Goal: Information Seeking & Learning: Learn about a topic

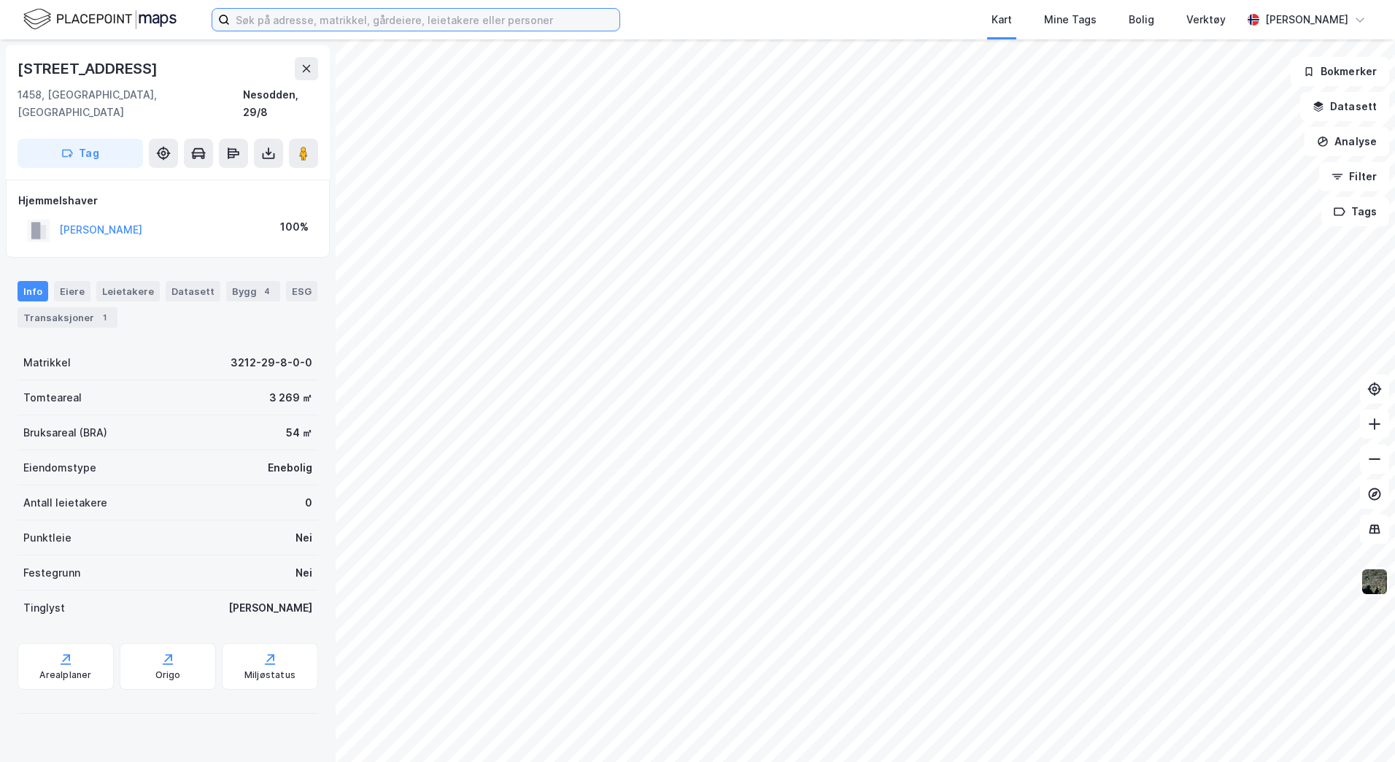
click at [248, 19] on input at bounding box center [425, 20] width 390 height 22
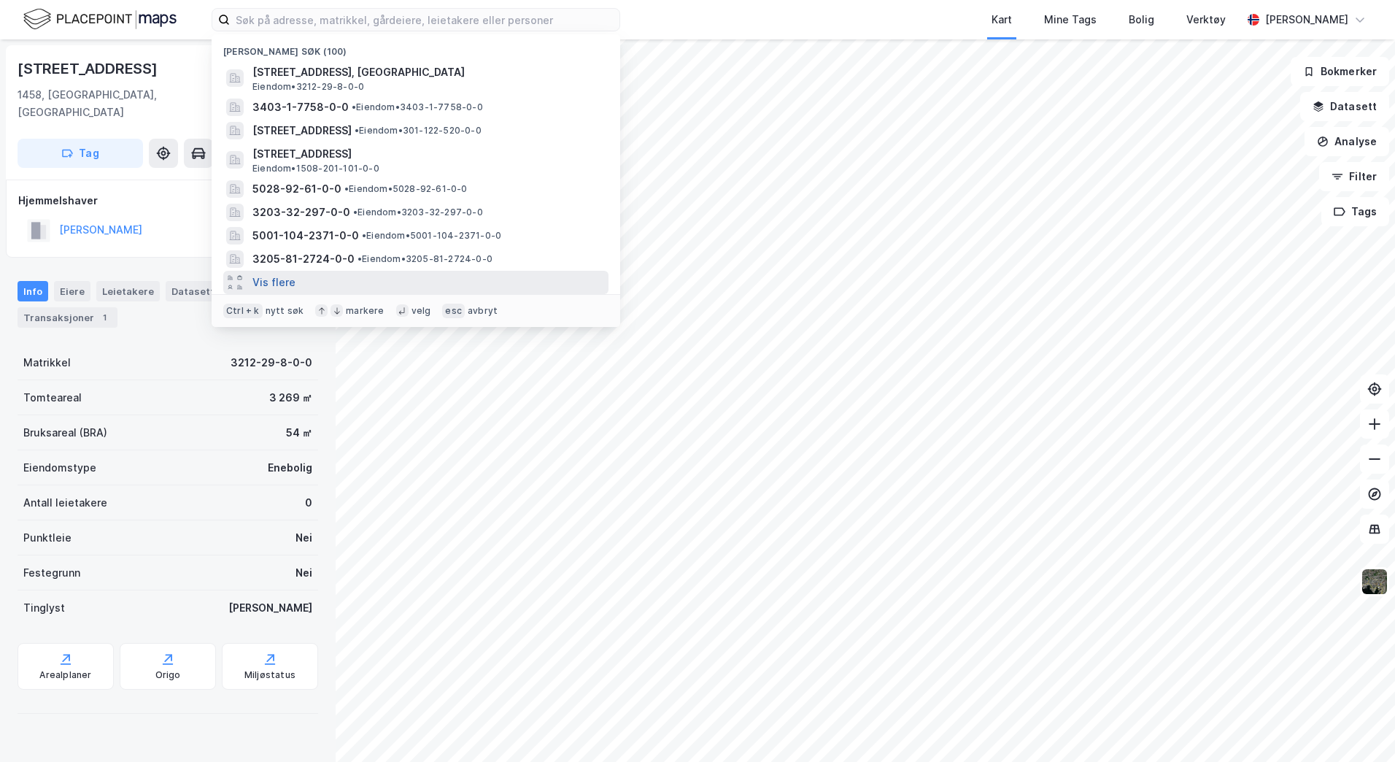
click at [278, 285] on button "Vis flere" at bounding box center [273, 283] width 43 height 18
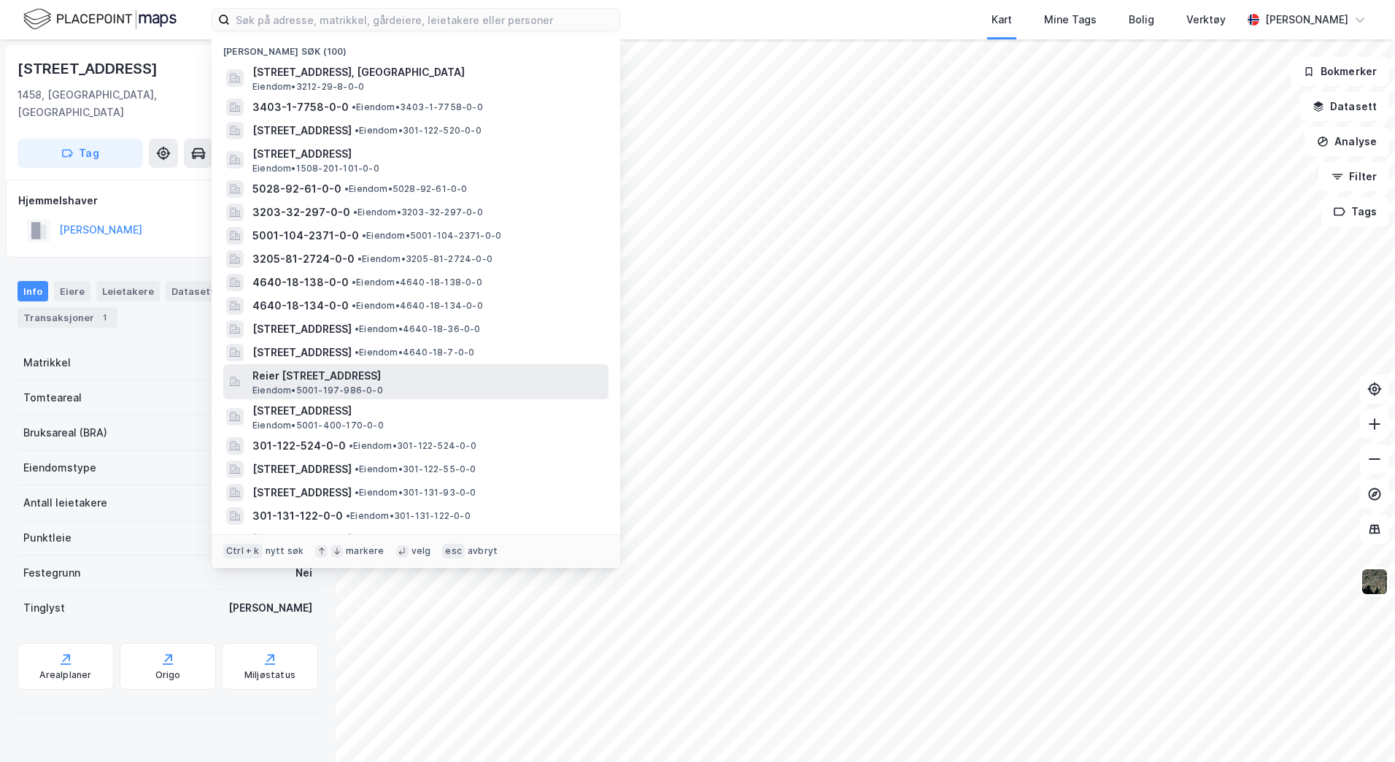
click at [332, 380] on span "Reier [STREET_ADDRESS]" at bounding box center [427, 376] width 350 height 18
